Goal: Complete application form: Complete application form

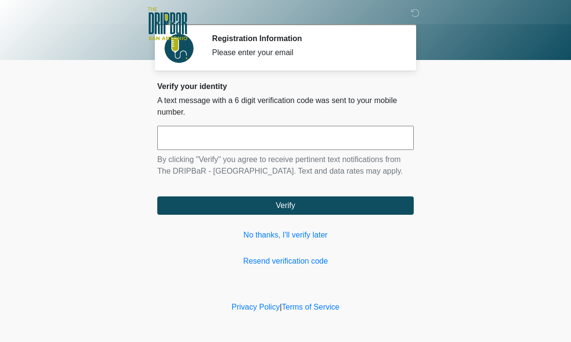
scroll to position [0, 0]
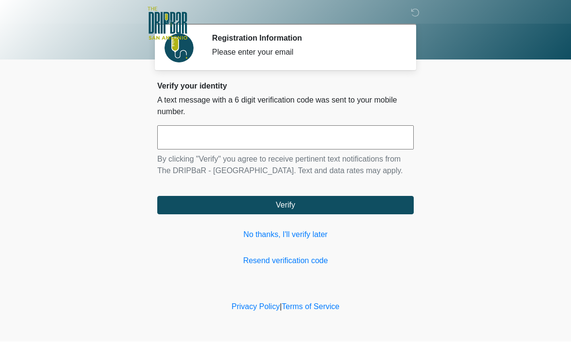
click at [261, 140] on input "text" at bounding box center [285, 138] width 257 height 24
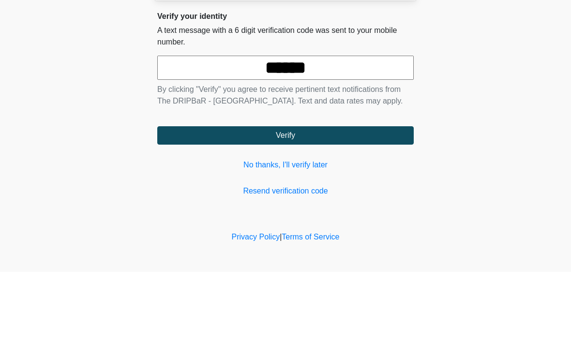
type input "******"
click at [516, 94] on body "‎ ‎ ‎ ‎ Registration Information Please enter your email Please connect to Wi-F…" at bounding box center [285, 171] width 571 height 342
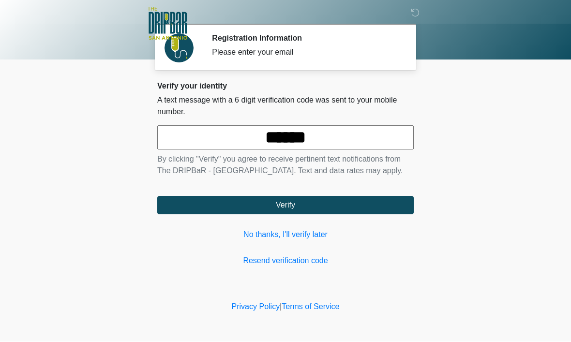
click at [374, 215] on button "Verify" at bounding box center [285, 206] width 257 height 18
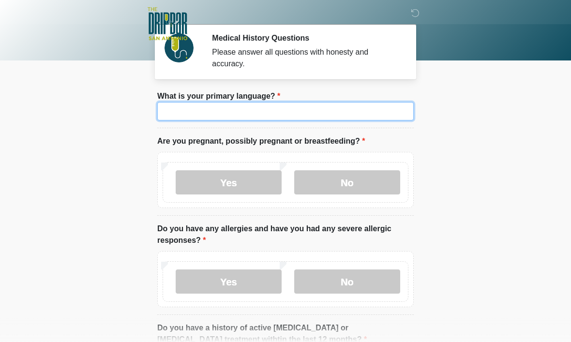
click at [337, 116] on input "What is your primary language?" at bounding box center [285, 111] width 257 height 18
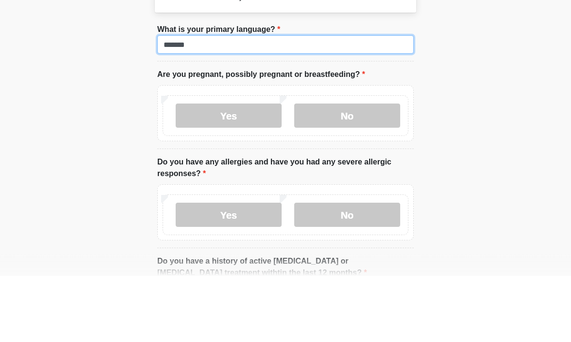
type input "*******"
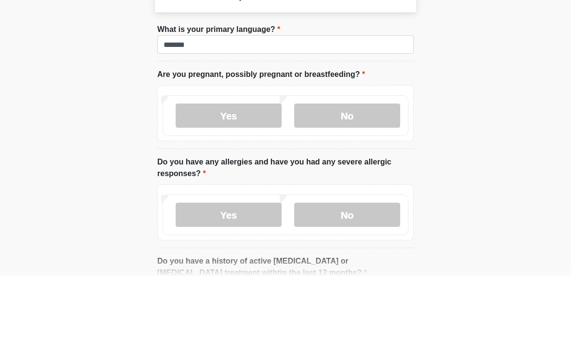
click at [372, 170] on label "No" at bounding box center [347, 182] width 106 height 24
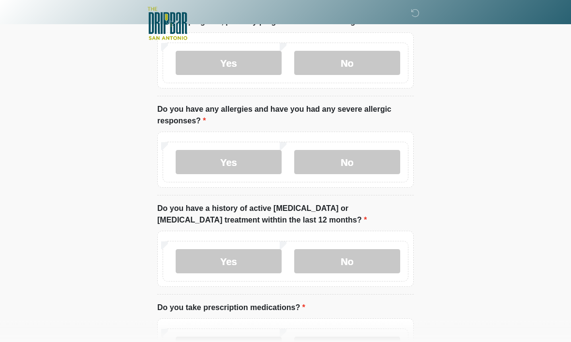
scroll to position [120, 0]
click at [359, 164] on label "No" at bounding box center [347, 162] width 106 height 24
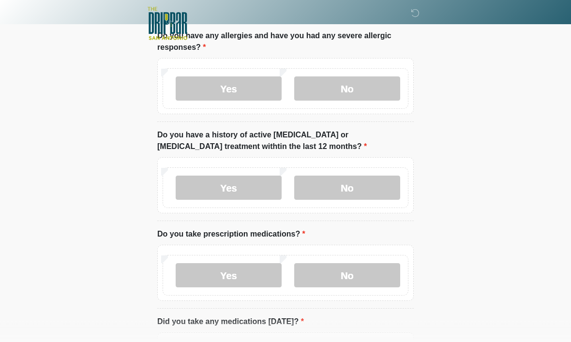
scroll to position [194, 0]
click at [369, 193] on label "No" at bounding box center [347, 187] width 106 height 24
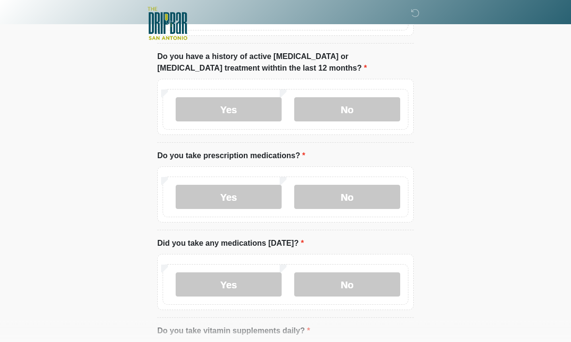
scroll to position [274, 0]
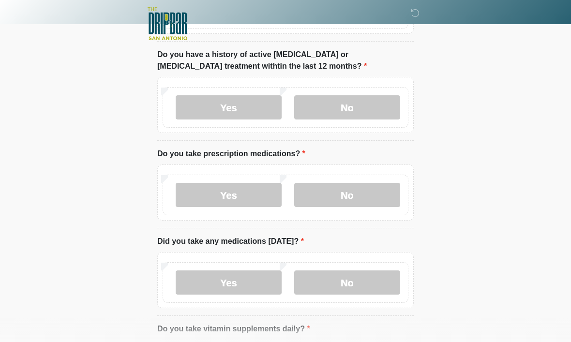
click at [364, 198] on label "No" at bounding box center [347, 195] width 106 height 24
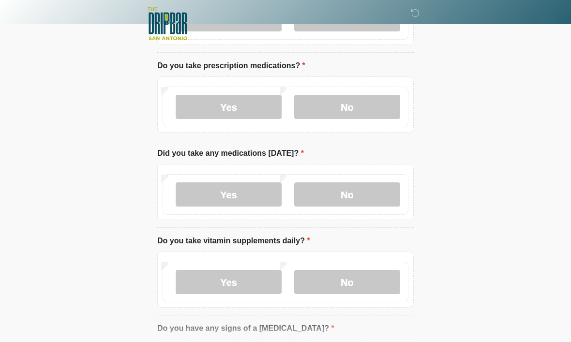
click at [374, 197] on label "No" at bounding box center [347, 195] width 106 height 24
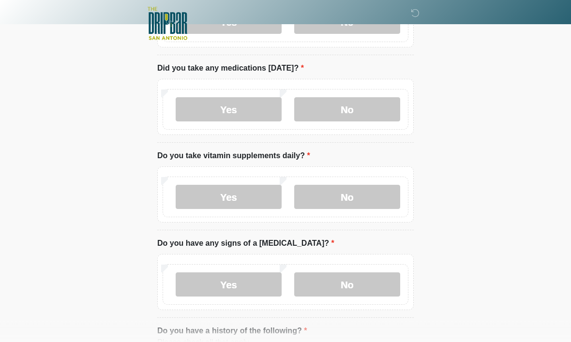
scroll to position [446, 0]
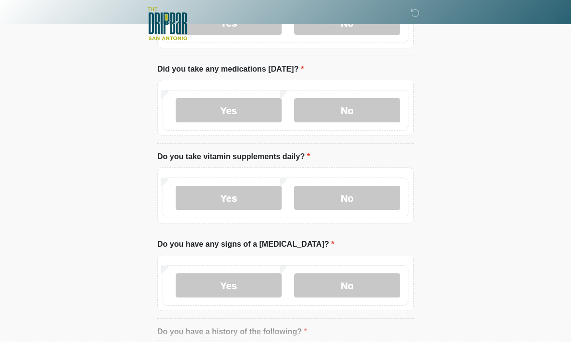
click at [390, 198] on label "No" at bounding box center [347, 198] width 106 height 24
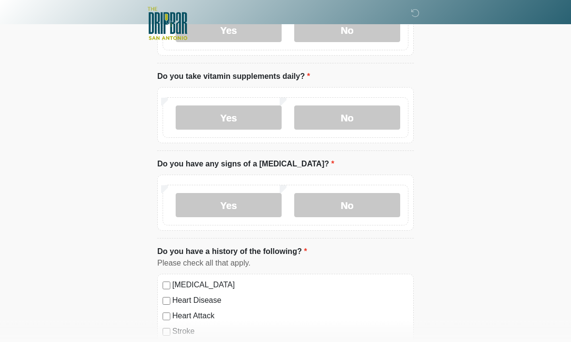
scroll to position [527, 0]
click at [369, 205] on label "No" at bounding box center [347, 205] width 106 height 24
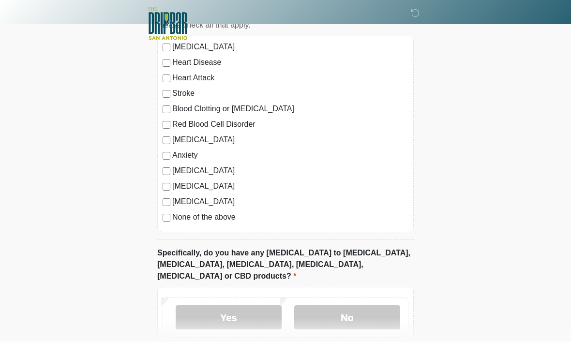
scroll to position [765, 0]
click at [176, 219] on label "None of the above" at bounding box center [290, 217] width 236 height 12
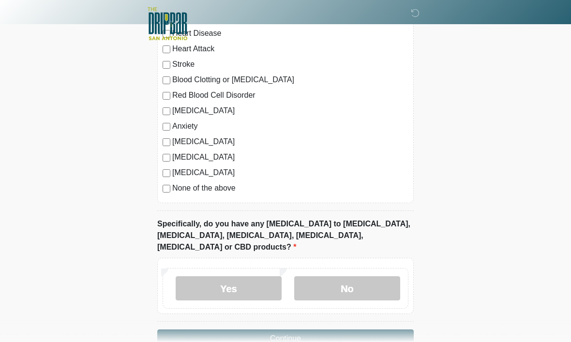
scroll to position [806, 0]
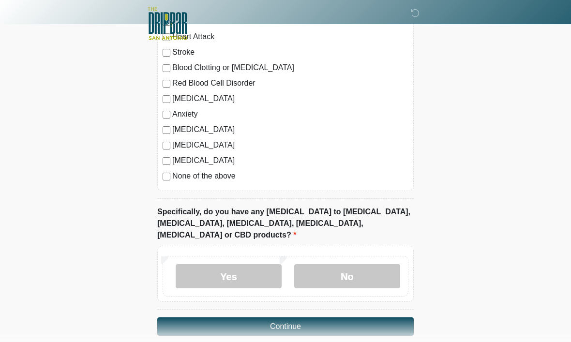
click at [367, 267] on label "No" at bounding box center [347, 277] width 106 height 24
click at [244, 265] on label "Yes" at bounding box center [229, 277] width 106 height 24
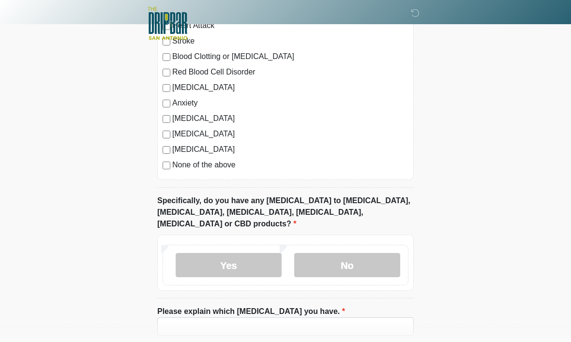
scroll to position [851, 0]
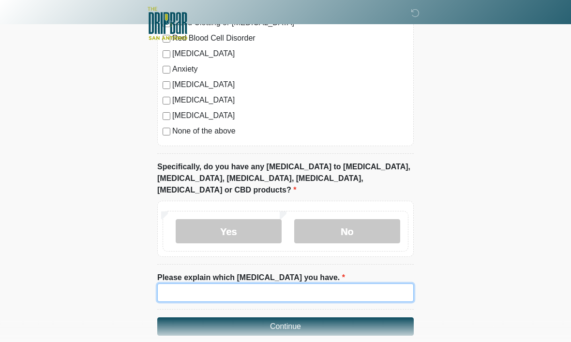
click at [368, 284] on input "Please explain which allergies you have." at bounding box center [285, 293] width 257 height 18
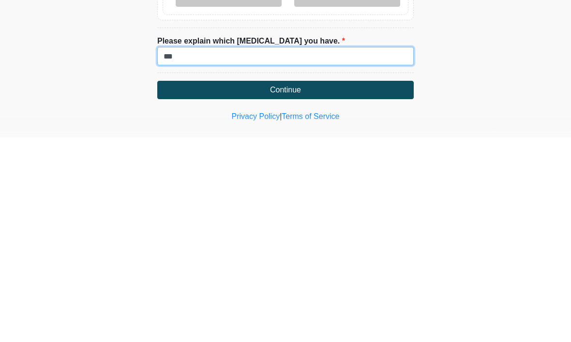
type input "***"
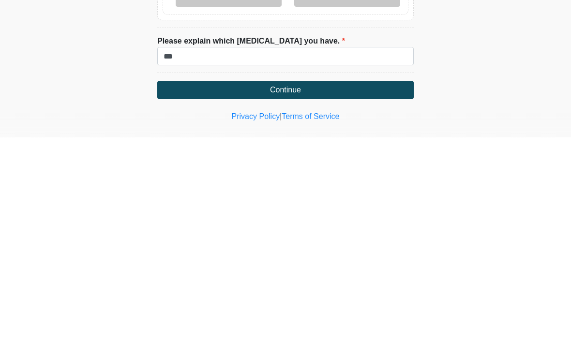
click at [374, 286] on button "Continue" at bounding box center [285, 295] width 257 height 18
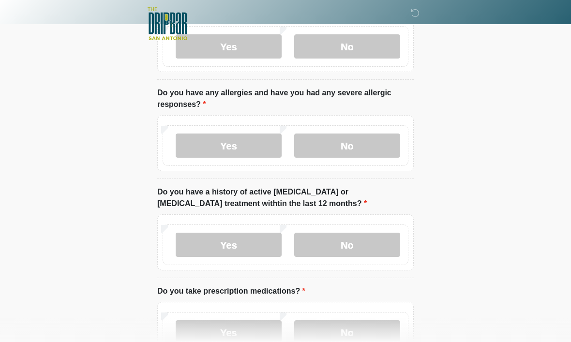
scroll to position [0, 0]
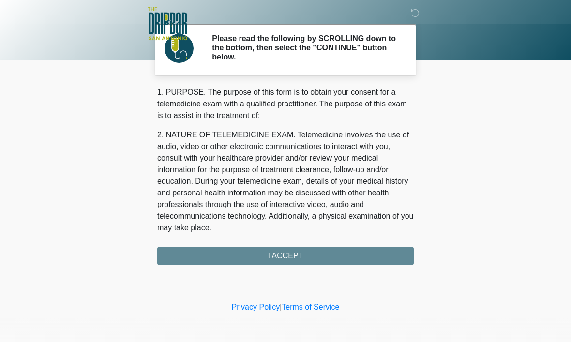
click at [365, 256] on div "1. PURPOSE. The purpose of this form is to obtain your consent for a telemedici…" at bounding box center [285, 176] width 257 height 179
click at [355, 255] on div "1. PURPOSE. The purpose of this form is to obtain your consent for a telemedici…" at bounding box center [285, 176] width 257 height 179
click at [338, 251] on div "1. PURPOSE. The purpose of this form is to obtain your consent for a telemedici…" at bounding box center [285, 176] width 257 height 179
click at [294, 258] on div "1. PURPOSE. The purpose of this form is to obtain your consent for a telemedici…" at bounding box center [285, 176] width 257 height 179
click at [318, 257] on div "1. PURPOSE. The purpose of this form is to obtain your consent for a telemedici…" at bounding box center [285, 176] width 257 height 179
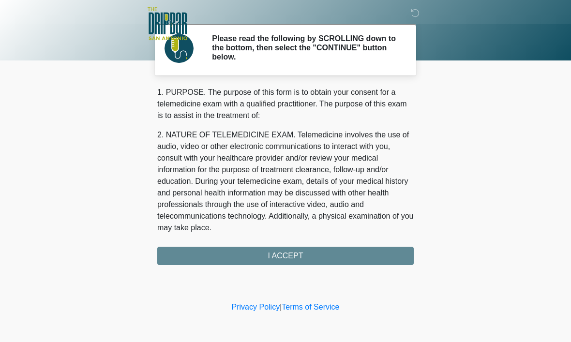
click at [333, 254] on div "1. PURPOSE. The purpose of this form is to obtain your consent for a telemedici…" at bounding box center [285, 176] width 257 height 179
click at [288, 250] on div "1. PURPOSE. The purpose of this form is to obtain your consent for a telemedici…" at bounding box center [285, 176] width 257 height 179
click at [347, 44] on div at bounding box center [278, 24] width 290 height 48
click at [347, 43] on div at bounding box center [278, 24] width 290 height 48
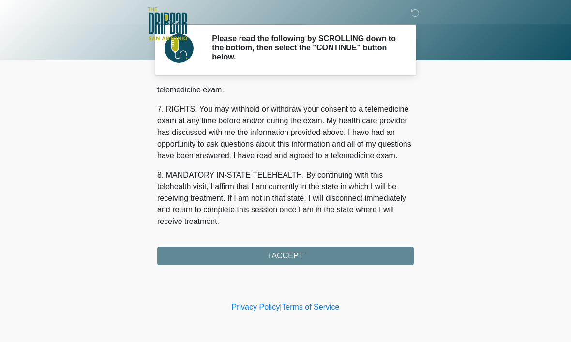
click at [370, 254] on div "1. PURPOSE. The purpose of this form is to obtain your consent for a telemedici…" at bounding box center [285, 176] width 257 height 179
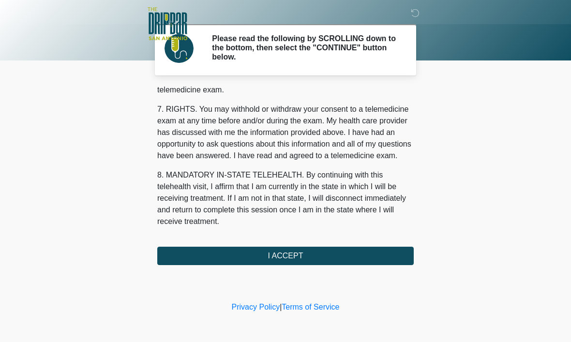
click at [367, 256] on button "I ACCEPT" at bounding box center [285, 256] width 257 height 18
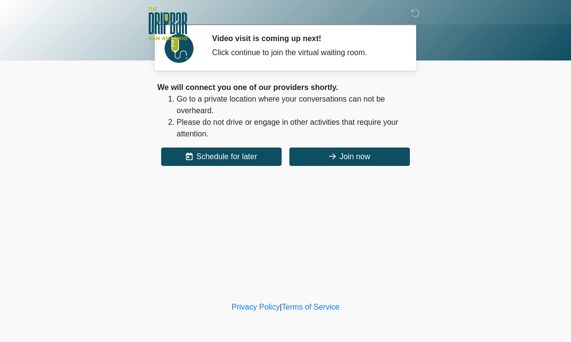
click at [342, 154] on button "Join now" at bounding box center [350, 157] width 121 height 18
